Goal: Entertainment & Leisure: Consume media (video, audio)

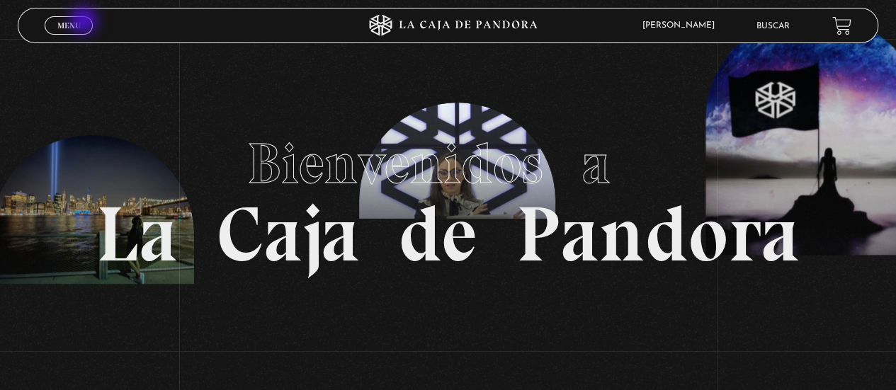
click at [84, 23] on link "Menu Cerrar" at bounding box center [69, 25] width 48 height 18
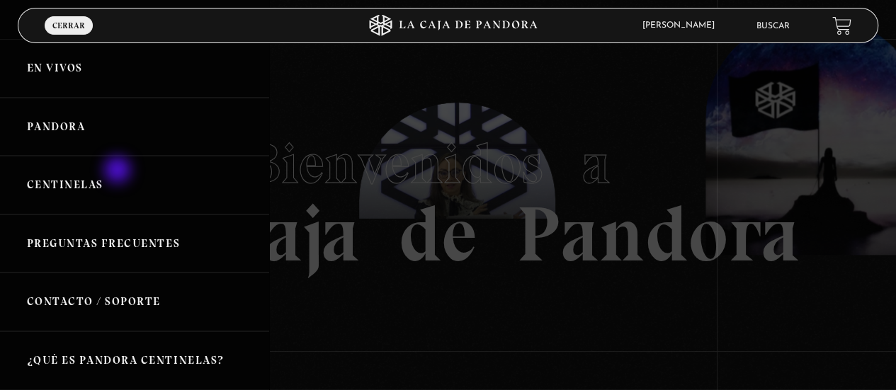
click at [119, 171] on link "Centinelas" at bounding box center [134, 185] width 269 height 59
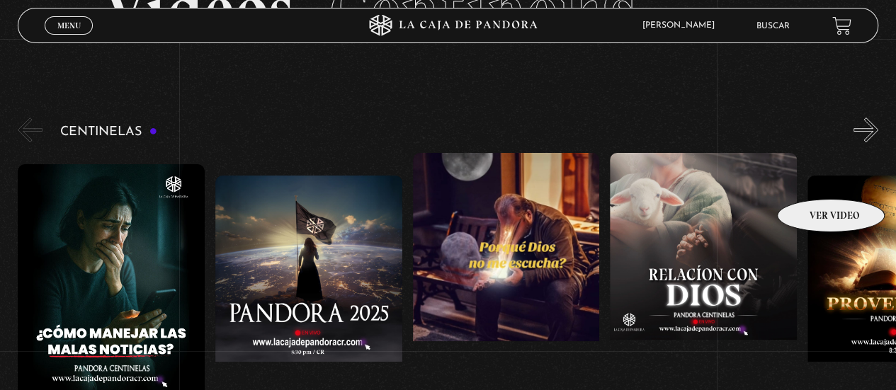
scroll to position [94, 0]
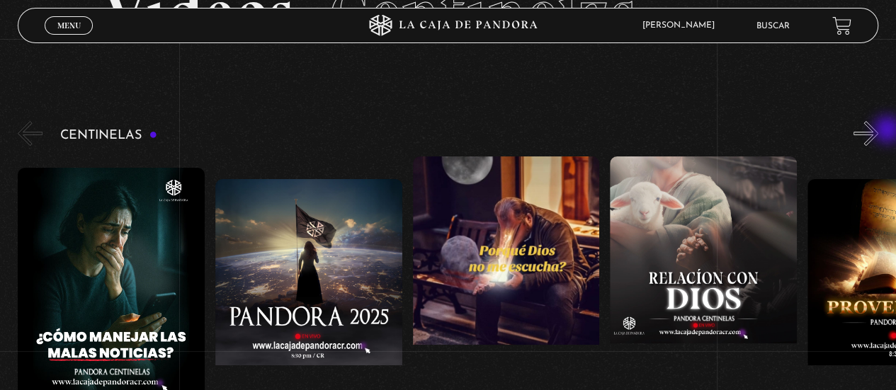
click at [878, 128] on button "»" at bounding box center [866, 133] width 25 height 25
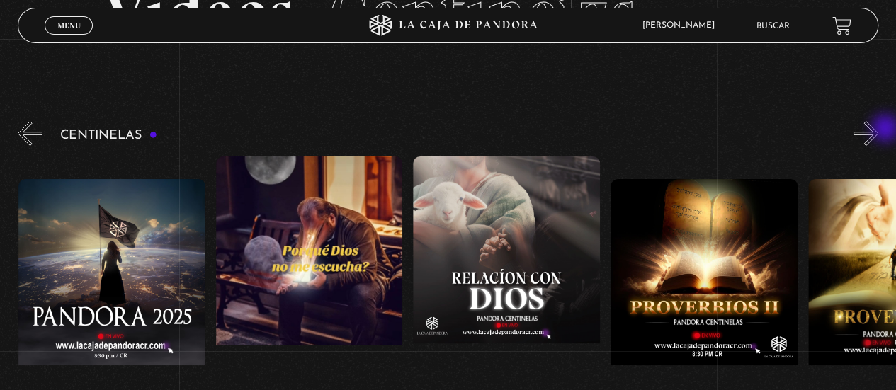
click at [878, 130] on button "»" at bounding box center [866, 133] width 25 height 25
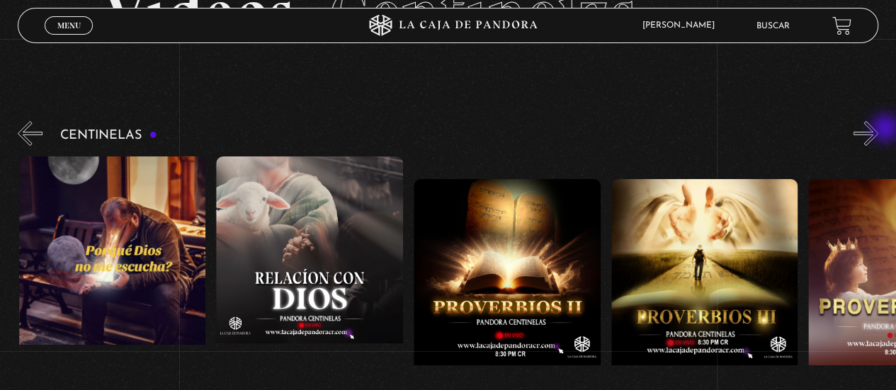
click at [878, 130] on button "»" at bounding box center [866, 133] width 25 height 25
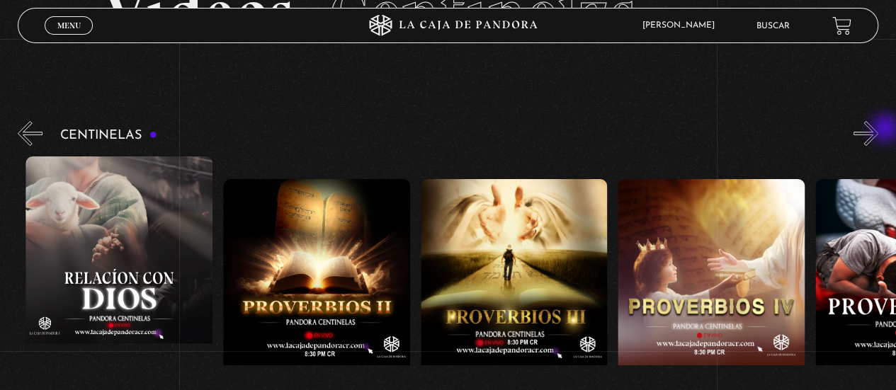
click at [878, 130] on button "»" at bounding box center [866, 133] width 25 height 25
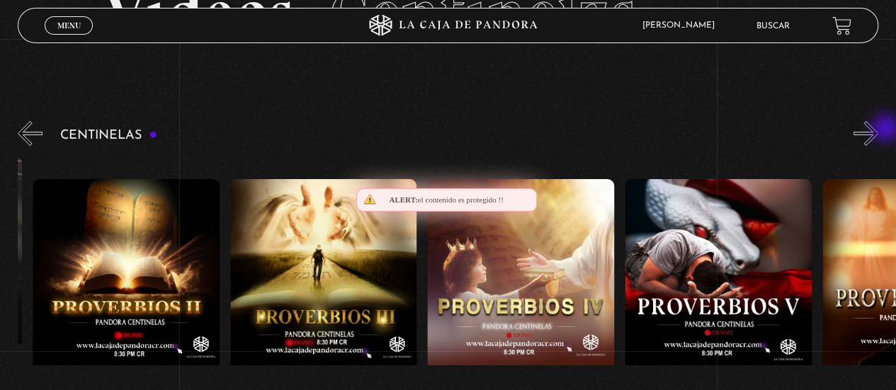
click at [878, 130] on button "»" at bounding box center [866, 133] width 25 height 25
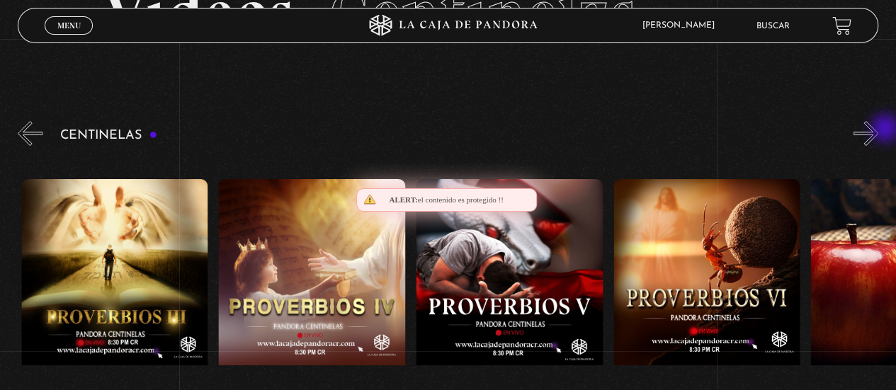
click at [878, 130] on button "»" at bounding box center [866, 133] width 25 height 25
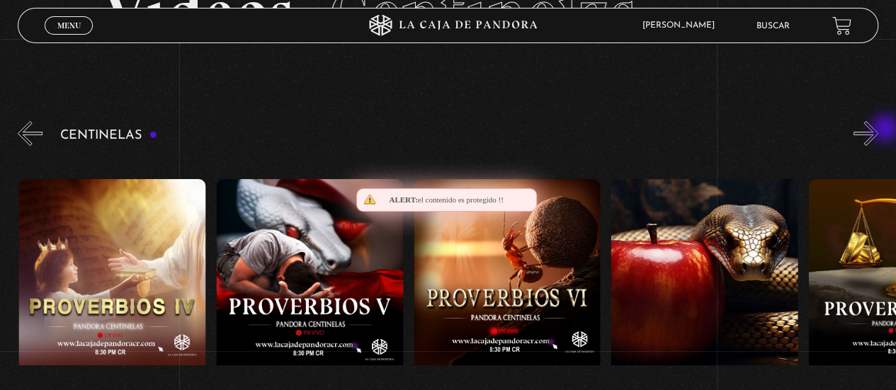
scroll to position [0, 1184]
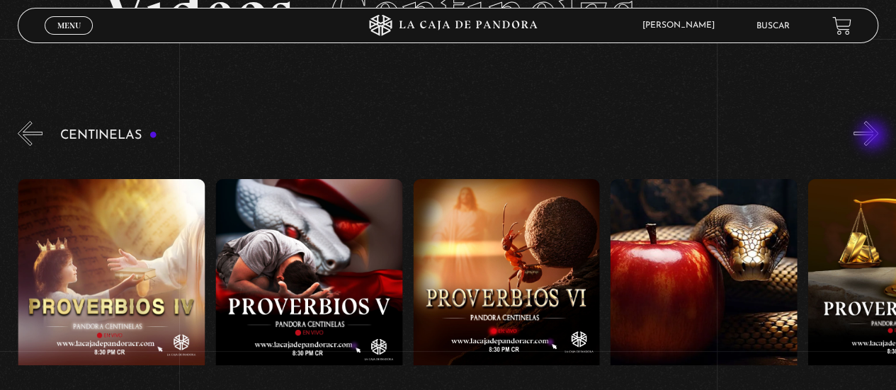
click at [874, 135] on button "»" at bounding box center [866, 133] width 25 height 25
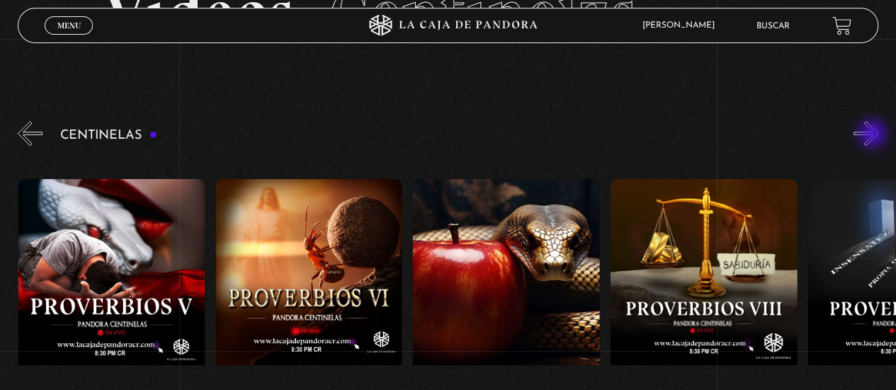
click at [874, 135] on button "»" at bounding box center [866, 133] width 25 height 25
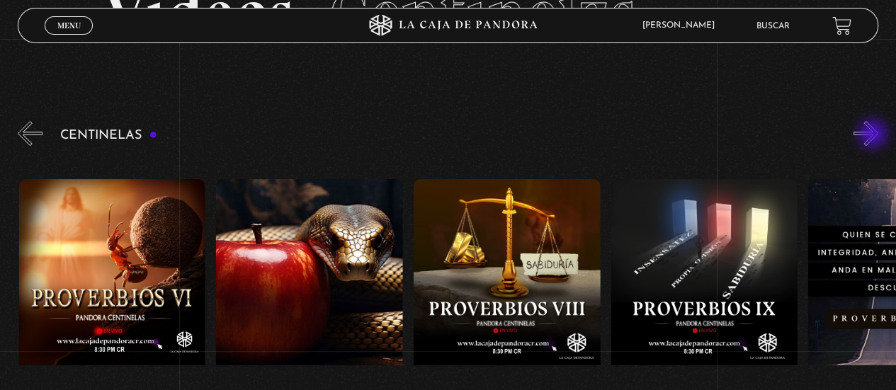
scroll to position [0, 1579]
click at [870, 132] on button "»" at bounding box center [866, 133] width 25 height 25
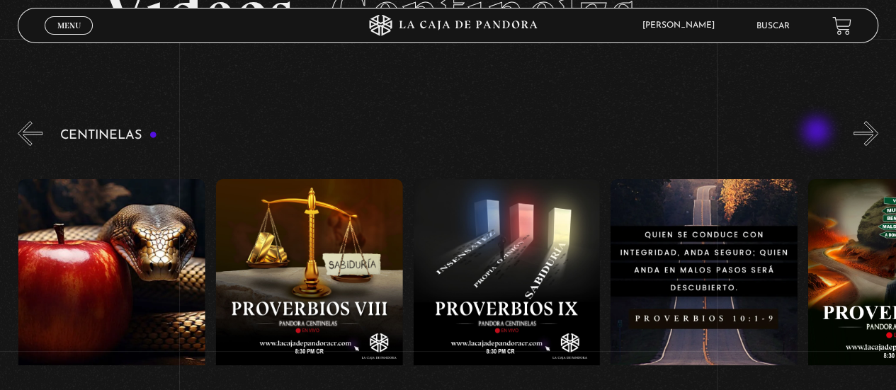
scroll to position [0, 1776]
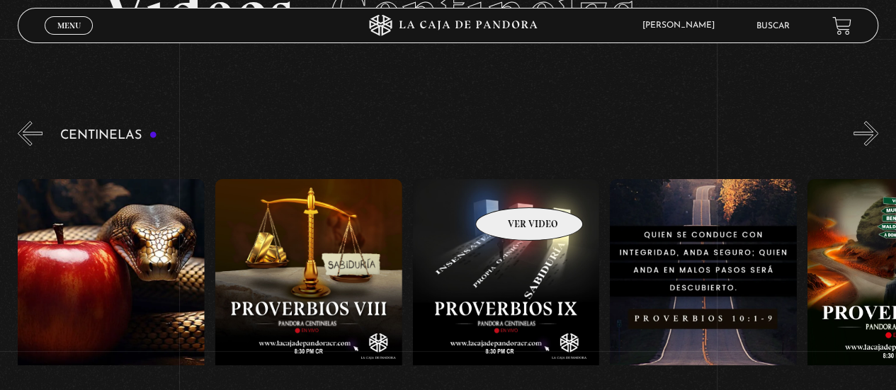
click at [511, 186] on figure at bounding box center [506, 306] width 187 height 255
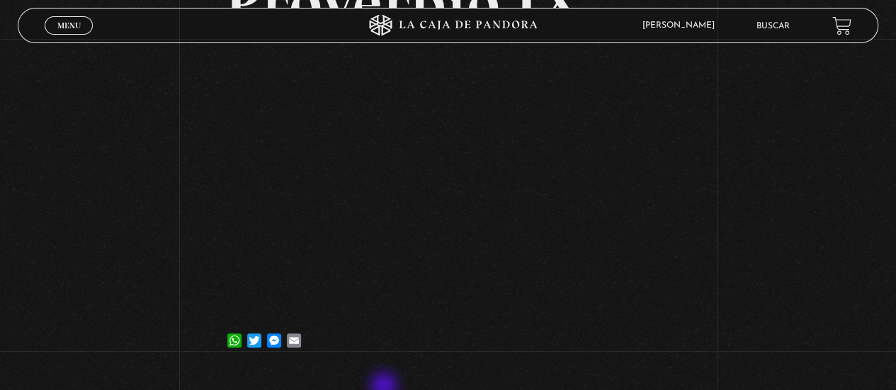
scroll to position [142, 0]
